Goal: Task Accomplishment & Management: Manage account settings

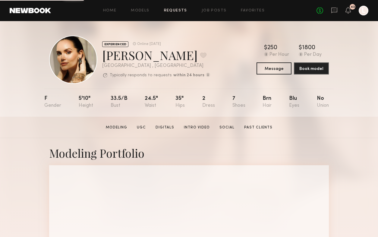
click at [177, 10] on link "Requests" at bounding box center [175, 11] width 23 height 4
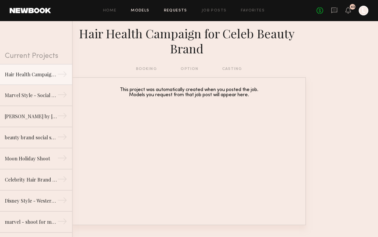
click at [141, 11] on link "Models" at bounding box center [140, 11] width 18 height 4
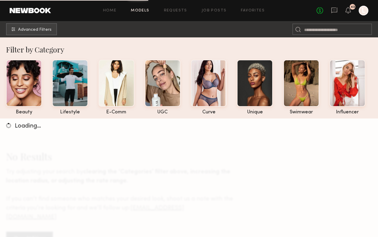
click at [366, 13] on div at bounding box center [363, 11] width 10 height 10
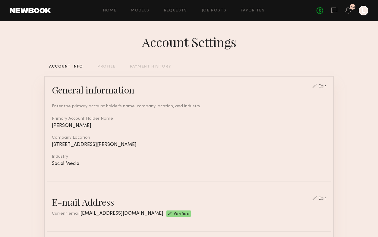
click at [160, 67] on div "PAYMENT HISTORY" at bounding box center [150, 67] width 41 height 4
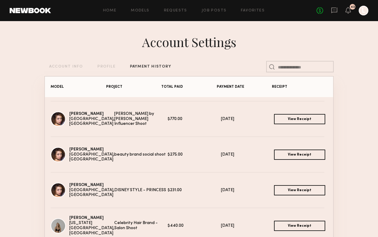
scroll to position [171, 0]
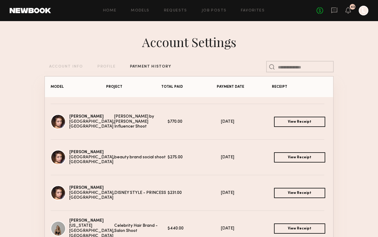
click at [296, 125] on link "View Receipt" at bounding box center [299, 122] width 51 height 10
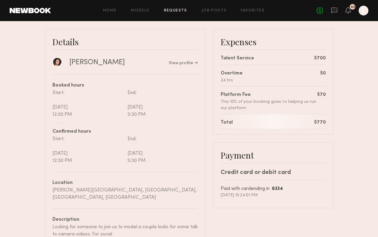
scroll to position [89, 0]
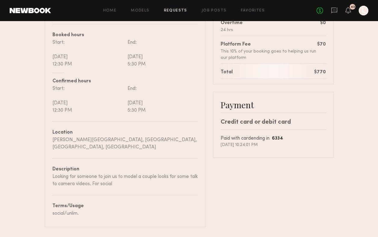
drag, startPoint x: 317, startPoint y: 72, endPoint x: 335, endPoint y: 72, distance: 17.8
click at [335, 72] on nb-booking-receipt "[PERSON_NAME] by [PERSON_NAME] Influencer Shoot Print Receipt Booked [DATE][DAT…" at bounding box center [189, 86] width 378 height 281
click at [323, 72] on div "$770" at bounding box center [320, 72] width 12 height 7
drag, startPoint x: 317, startPoint y: 72, endPoint x: 327, endPoint y: 72, distance: 9.6
click at [327, 72] on div "Expenses Talent Service $700 Overtime 24 hrs $0 Platform Fee This 10% of your b…" at bounding box center [273, 31] width 121 height 106
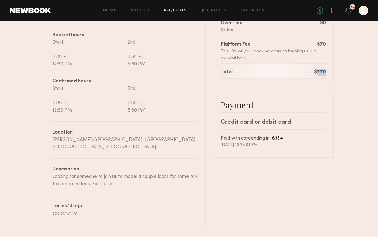
copy div "770"
